Goal: Task Accomplishment & Management: Use online tool/utility

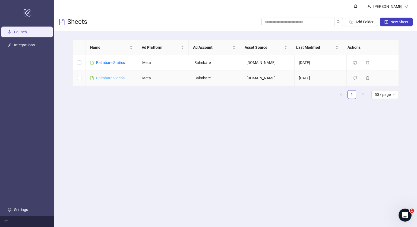
click at [117, 79] on link "Balmbare Video's" at bounding box center [110, 78] width 28 height 4
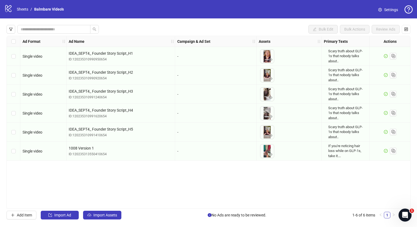
click at [107, 178] on div "Ad Format Ad Name Campaign & Ad Set Assets Primary Texts Headlines Descriptions…" at bounding box center [209, 122] width 404 height 173
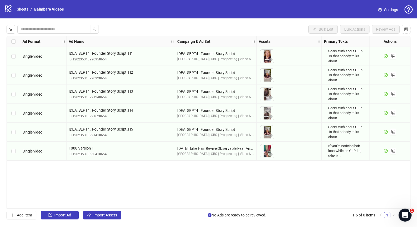
drag, startPoint x: 133, startPoint y: 209, endPoint x: 157, endPoint y: 208, distance: 24.1
click at [157, 208] on div "Ad Format Ad Name Campaign & Ad Set Assets Primary Texts Headlines Descriptions…" at bounding box center [209, 122] width 404 height 173
drag, startPoint x: 110, startPoint y: 221, endPoint x: 116, endPoint y: 210, distance: 12.8
click at [116, 210] on div "Bulk Edit Bulk Actions Review Ads Ad Format Ad Name Campaign & Ad Set Assets Pr…" at bounding box center [208, 122] width 417 height 208
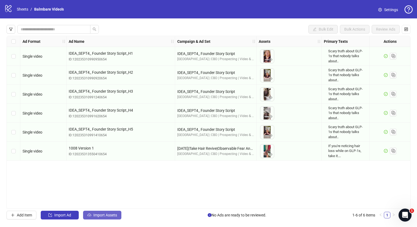
click at [110, 216] on span "Import Assets" at bounding box center [105, 215] width 24 height 4
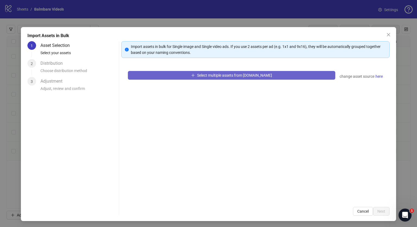
click at [182, 75] on button "Select multiple assets from [DOMAIN_NAME]" at bounding box center [231, 75] width 207 height 9
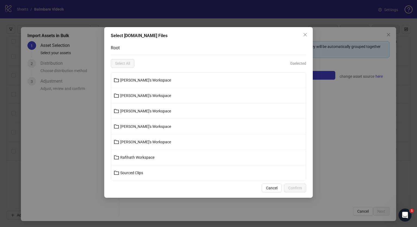
click at [136, 84] on button "[PERSON_NAME]'s Workspace" at bounding box center [208, 80] width 194 height 9
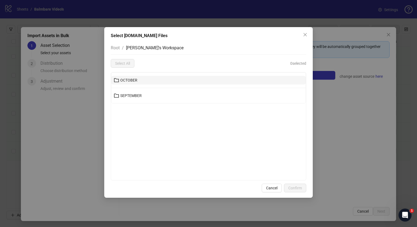
click at [135, 80] on span "OCTOBER" at bounding box center [128, 80] width 17 height 4
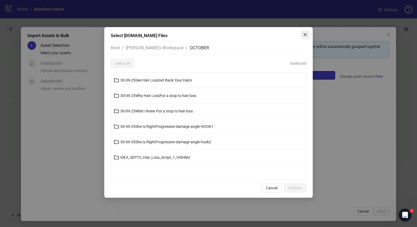
click at [305, 34] on icon "close" at bounding box center [304, 34] width 3 height 3
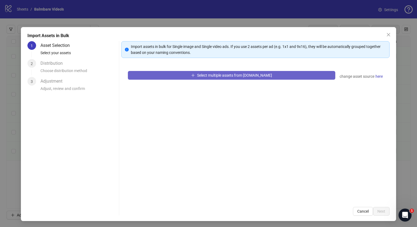
click at [268, 76] on button "Select multiple assets from [DOMAIN_NAME]" at bounding box center [231, 75] width 207 height 9
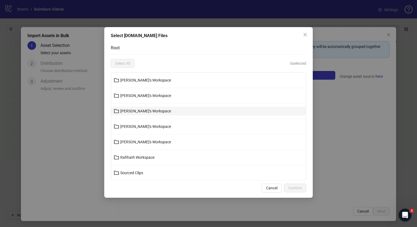
click at [145, 111] on span "[PERSON_NAME]'s Workspace" at bounding box center [145, 111] width 51 height 4
click at [132, 108] on button "[PERSON_NAME]'s Workspace" at bounding box center [208, 111] width 194 height 9
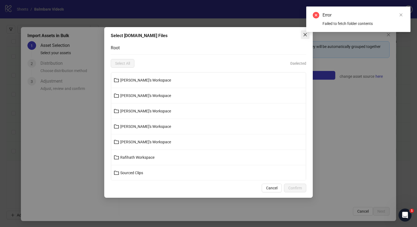
click at [302, 36] on span "Close" at bounding box center [304, 35] width 9 height 4
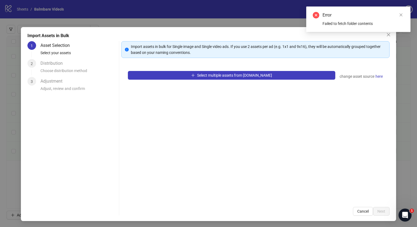
click at [383, 32] on div "Error Failed to fetch folder contents" at bounding box center [358, 19] width 104 height 25
click at [225, 16] on div "Import Assets in Bulk 1 Asset Selection Select your assets 2 Distribution Choos…" at bounding box center [208, 113] width 417 height 227
